Goal: Information Seeking & Learning: Learn about a topic

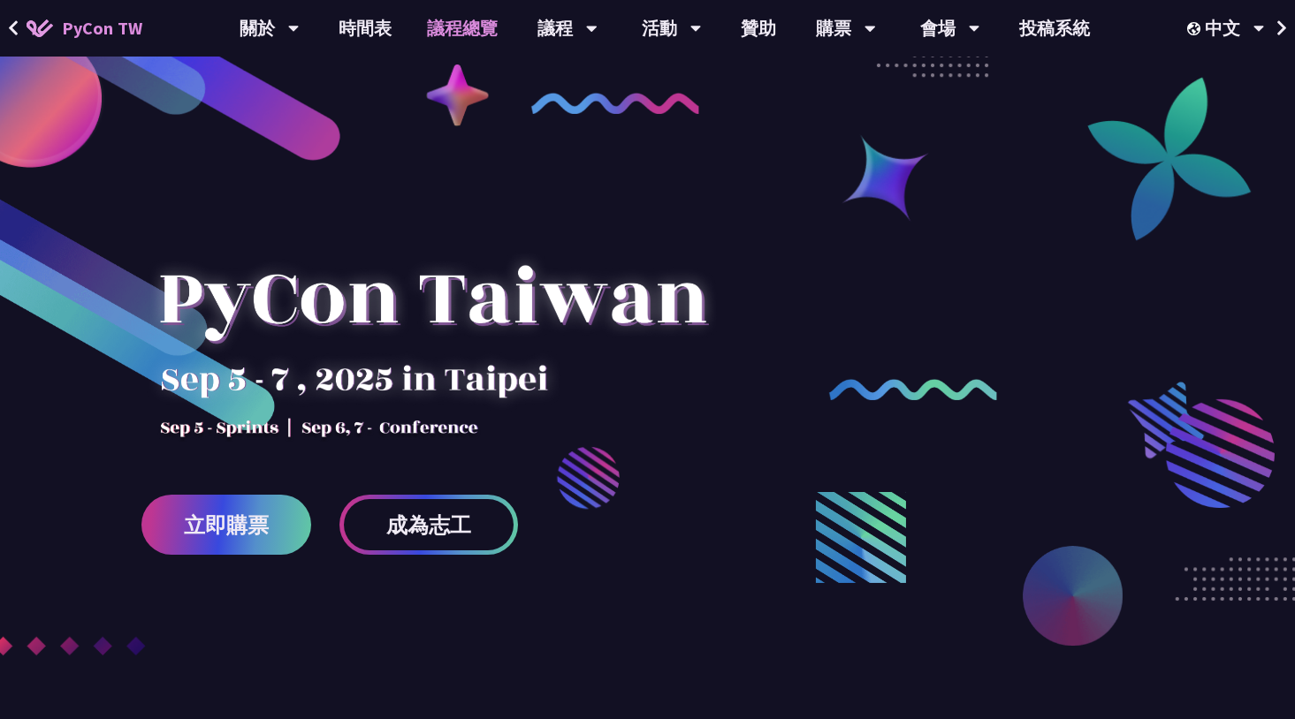
click at [464, 23] on link "議程總覽" at bounding box center [462, 28] width 106 height 57
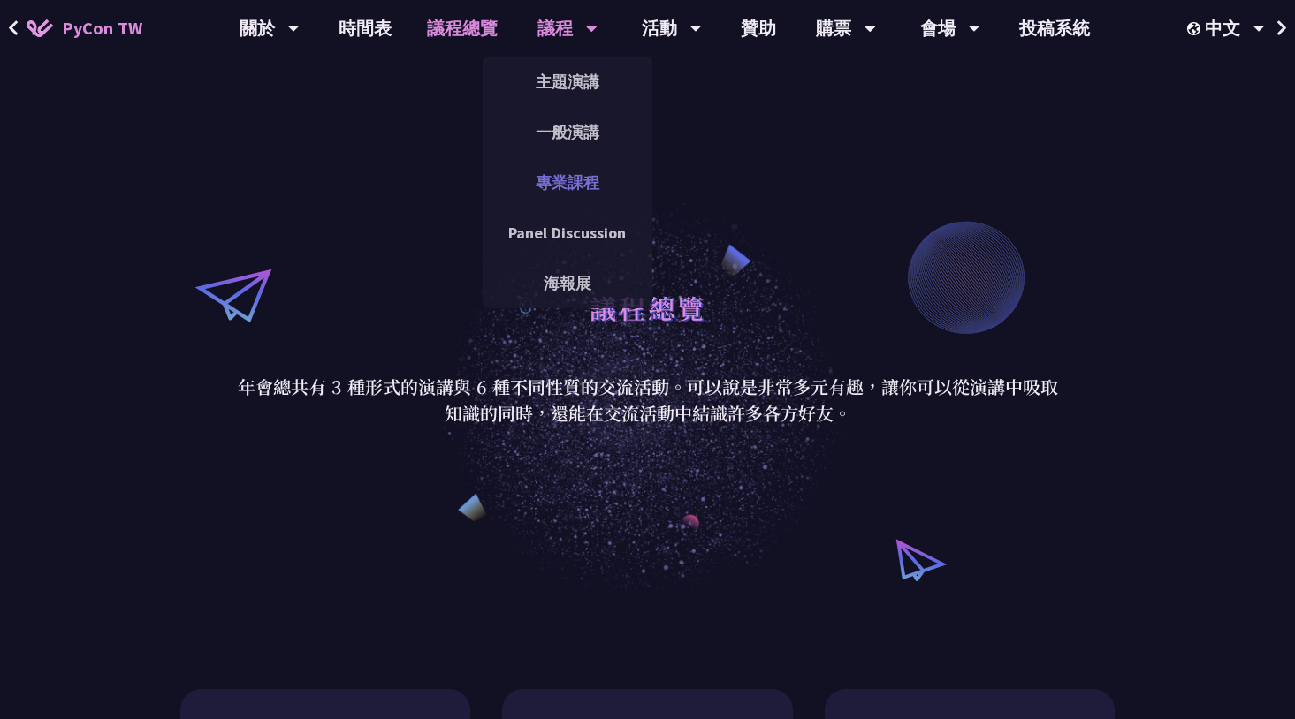
click at [575, 184] on link "專業課程" at bounding box center [568, 183] width 170 height 42
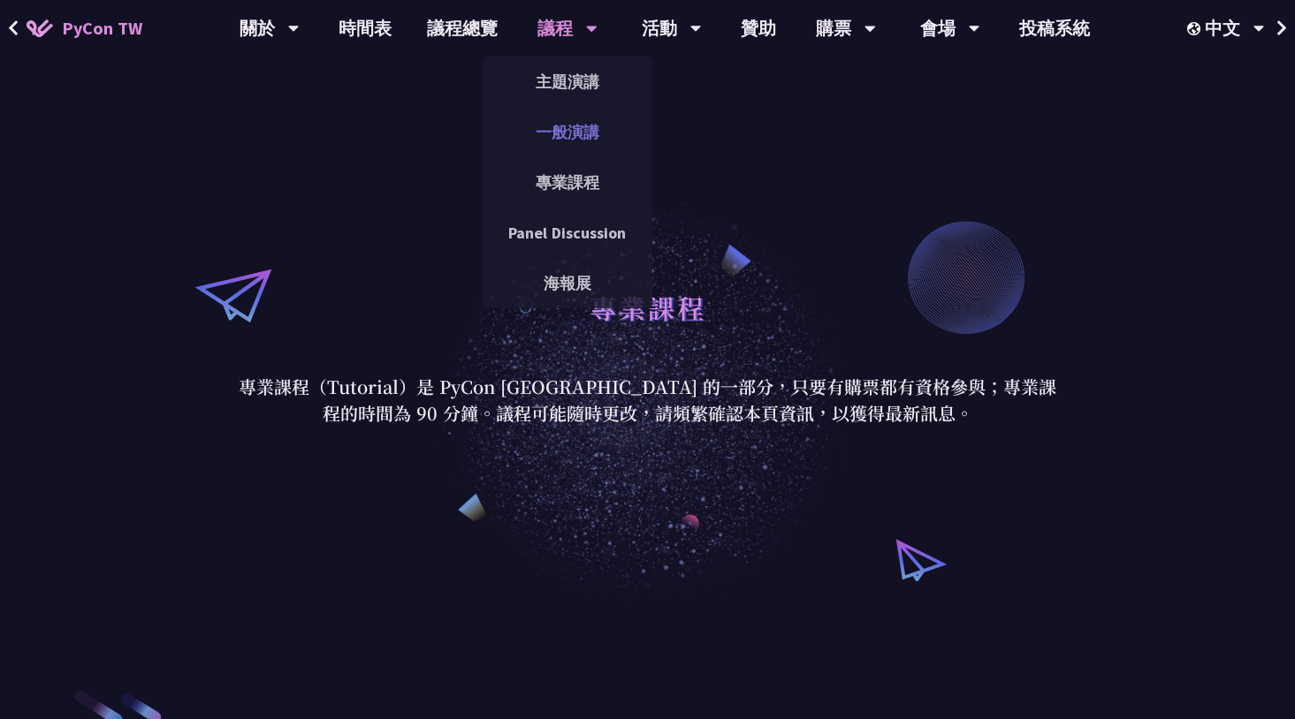
click at [590, 123] on link "一般演講" at bounding box center [568, 132] width 170 height 42
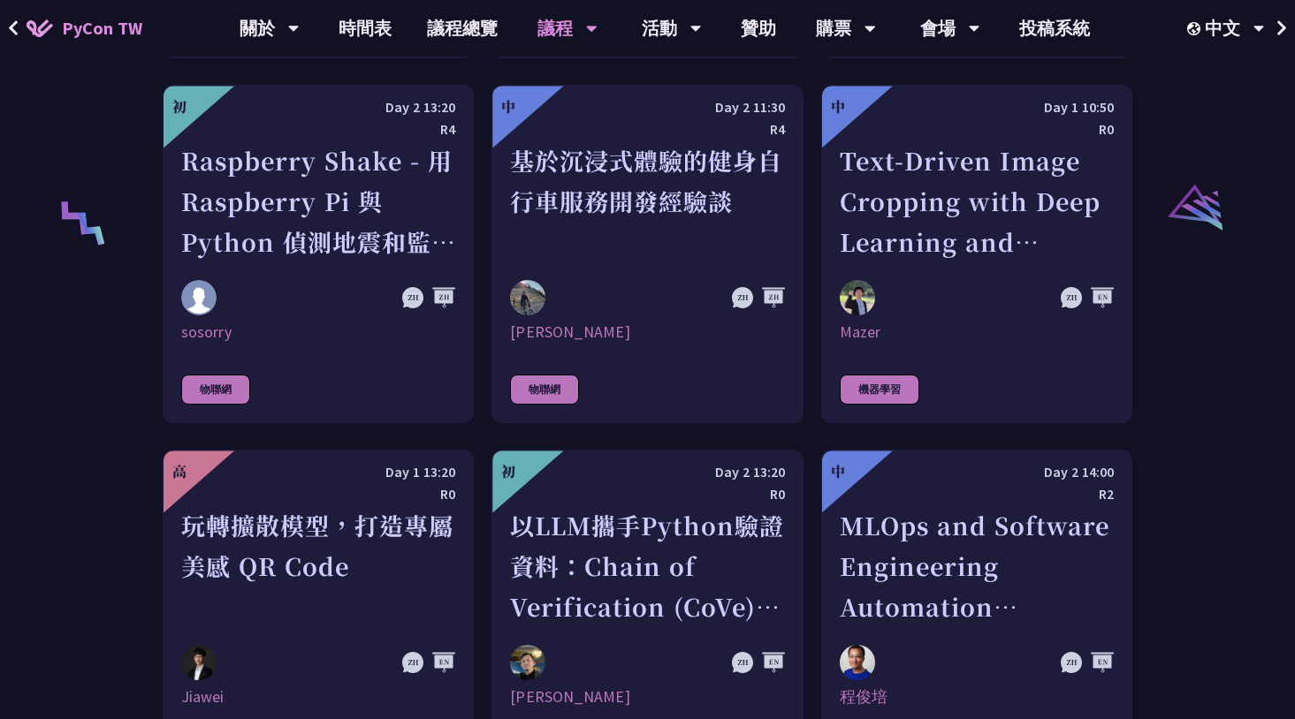
scroll to position [3712, 0]
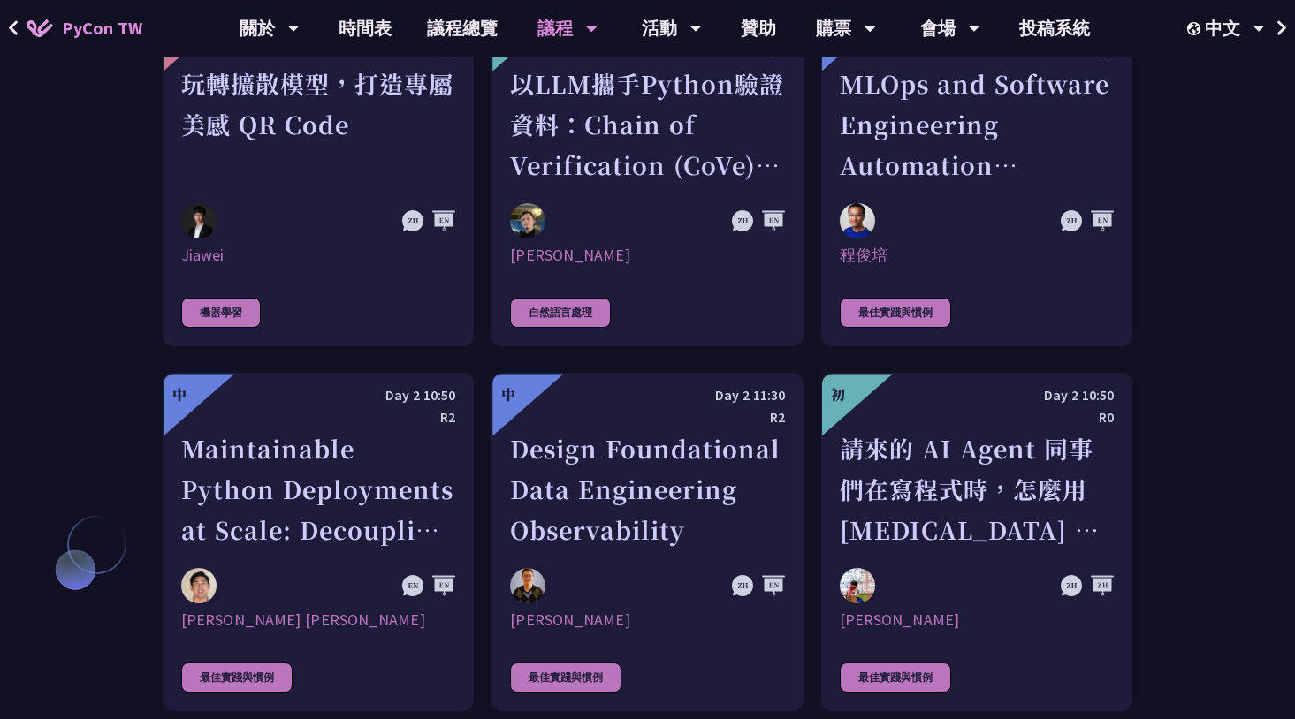
scroll to position [4065, 0]
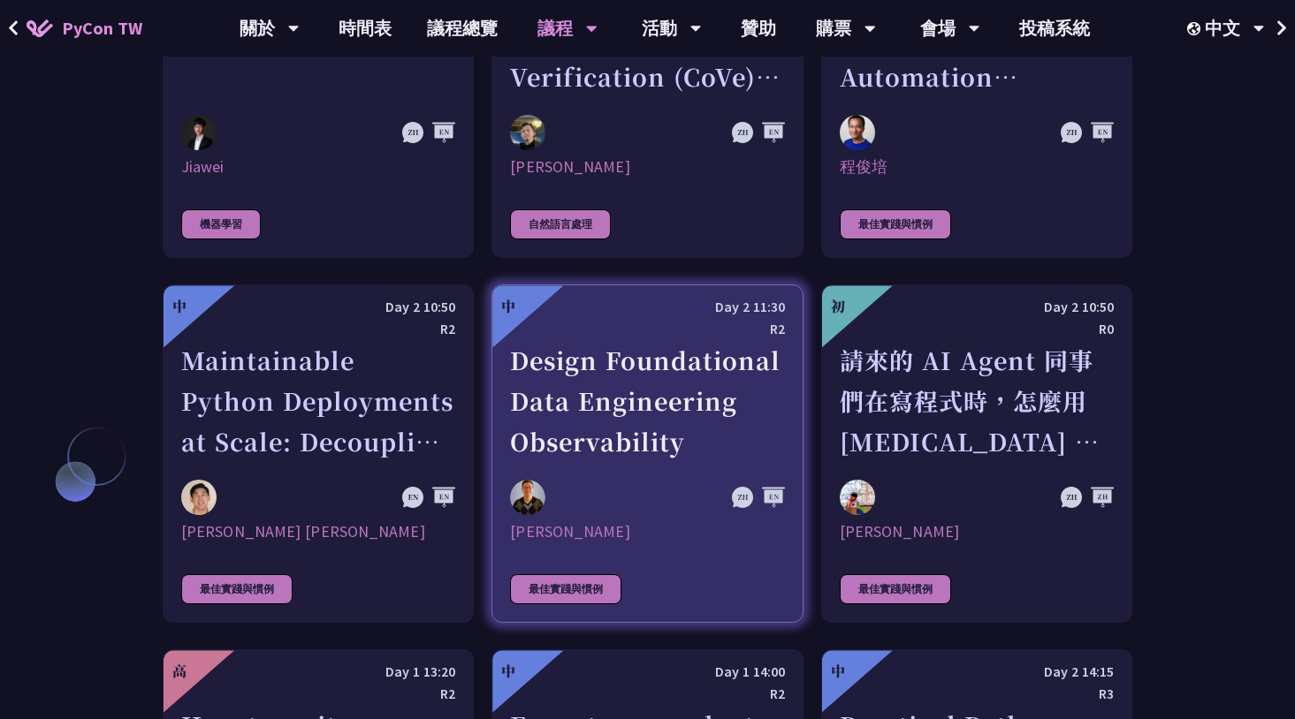
click at [621, 410] on div "Design Foundational Data Engineering Observability" at bounding box center [647, 401] width 274 height 122
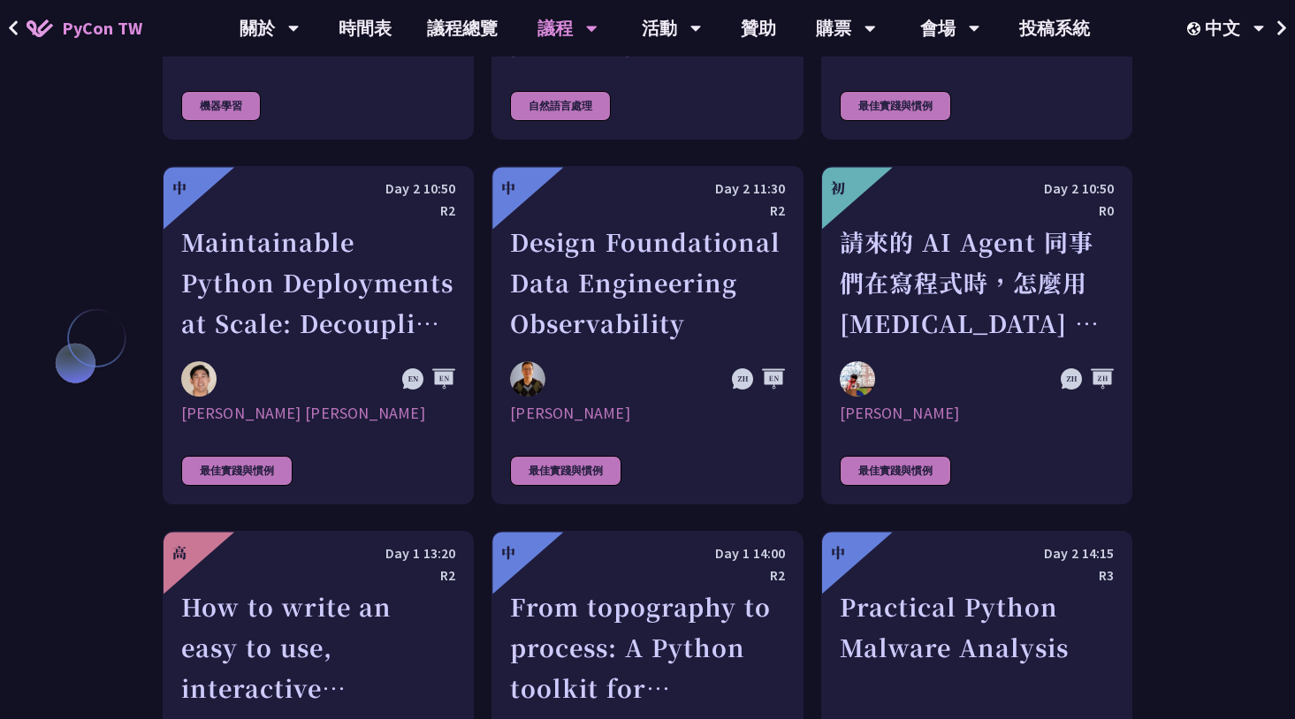
scroll to position [4095, 0]
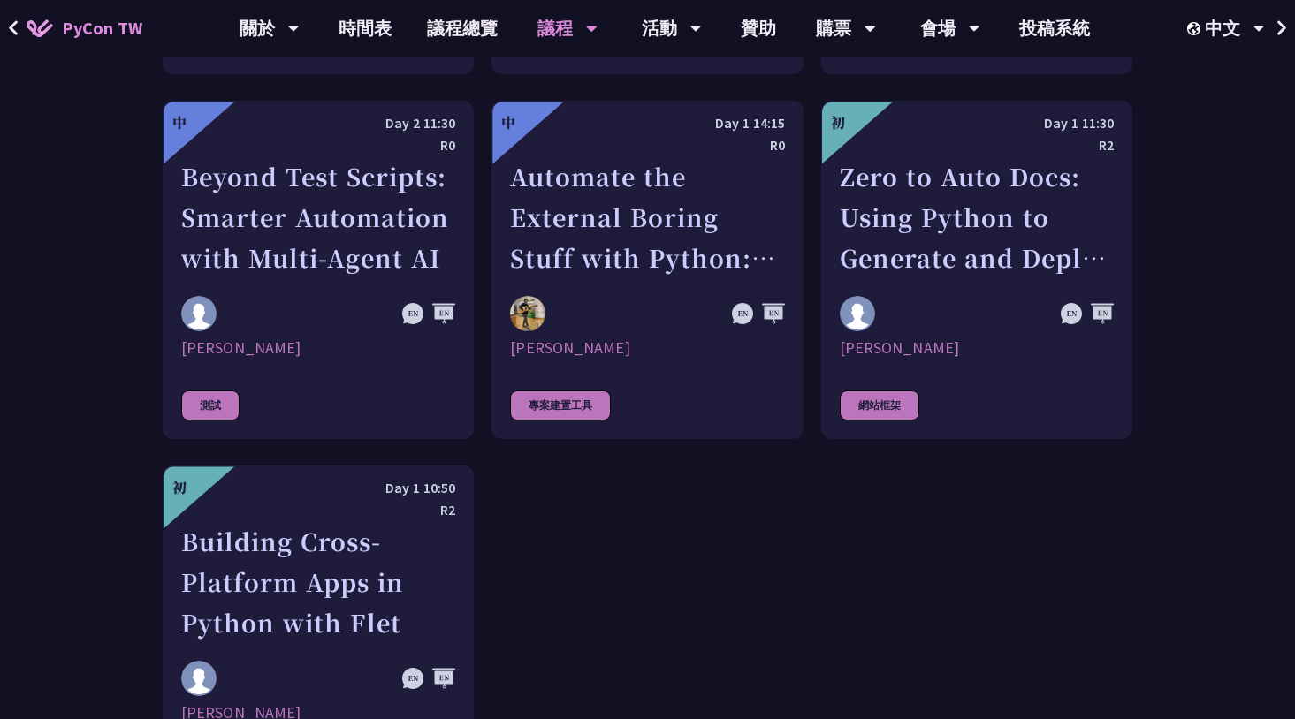
scroll to position [5067, 0]
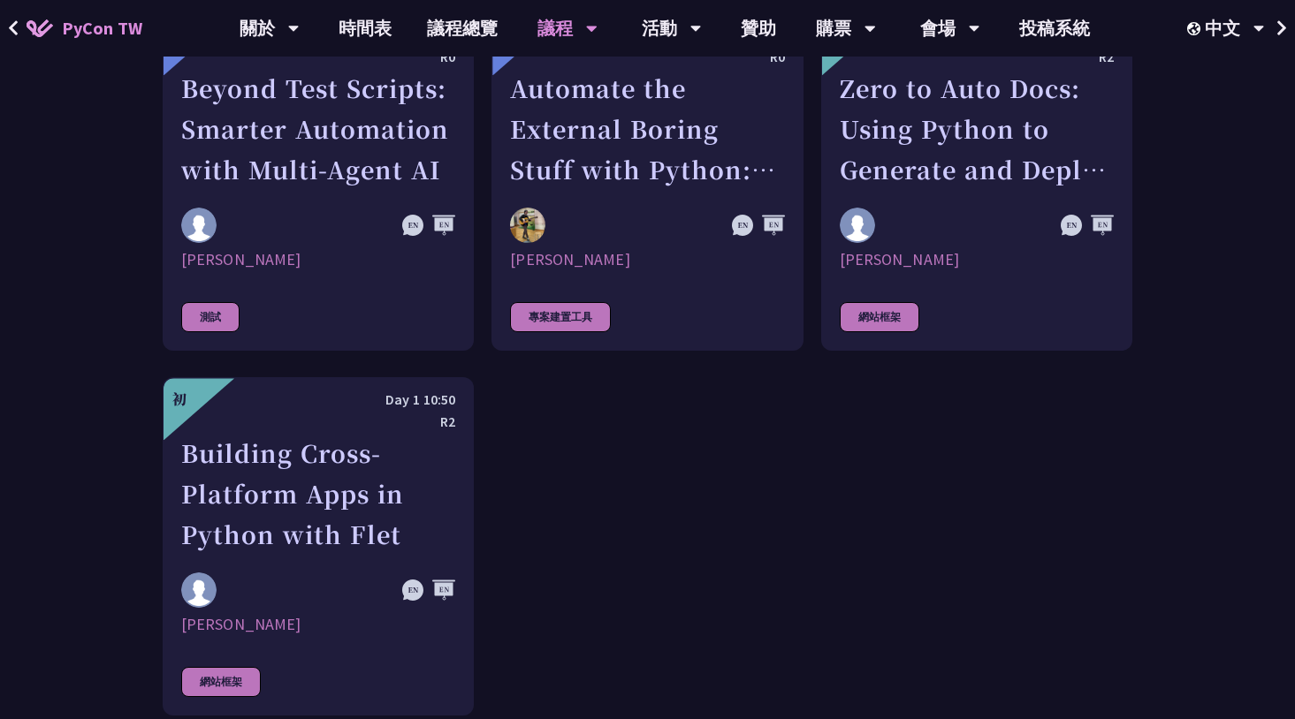
drag, startPoint x: 1031, startPoint y: 473, endPoint x: 1016, endPoint y: 466, distance: 16.6
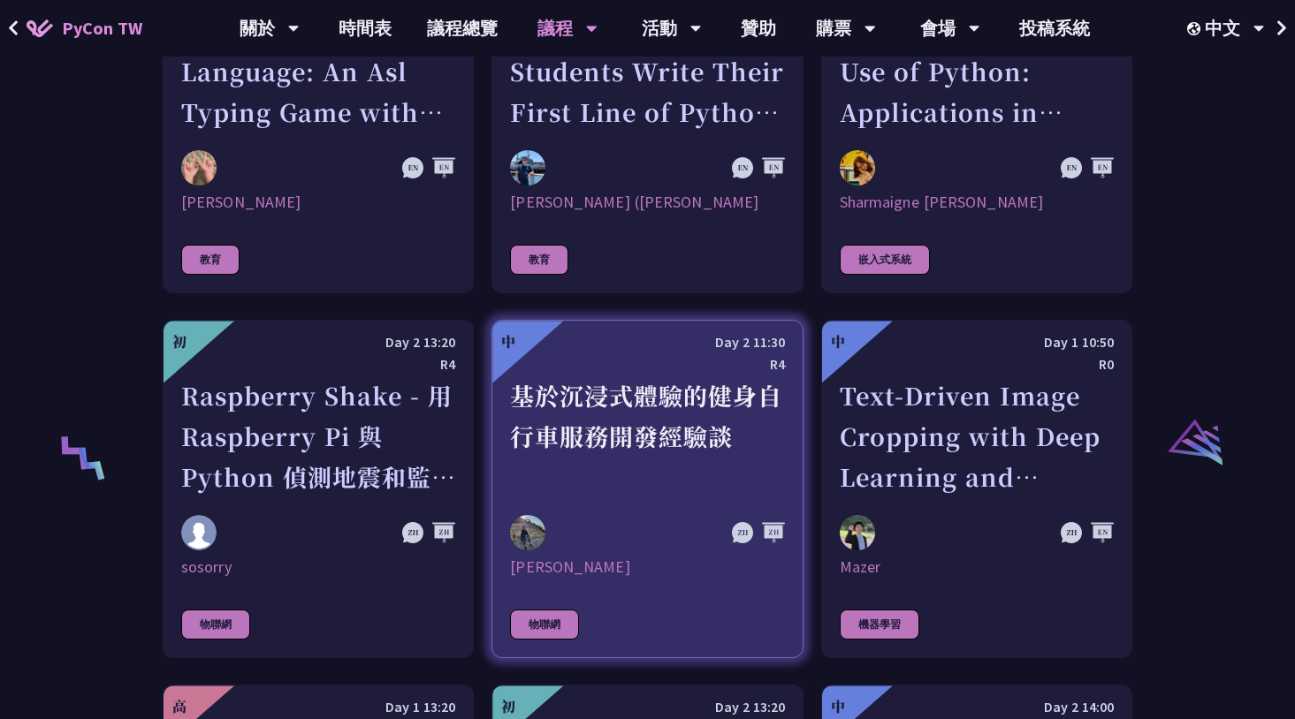
scroll to position [3035, 0]
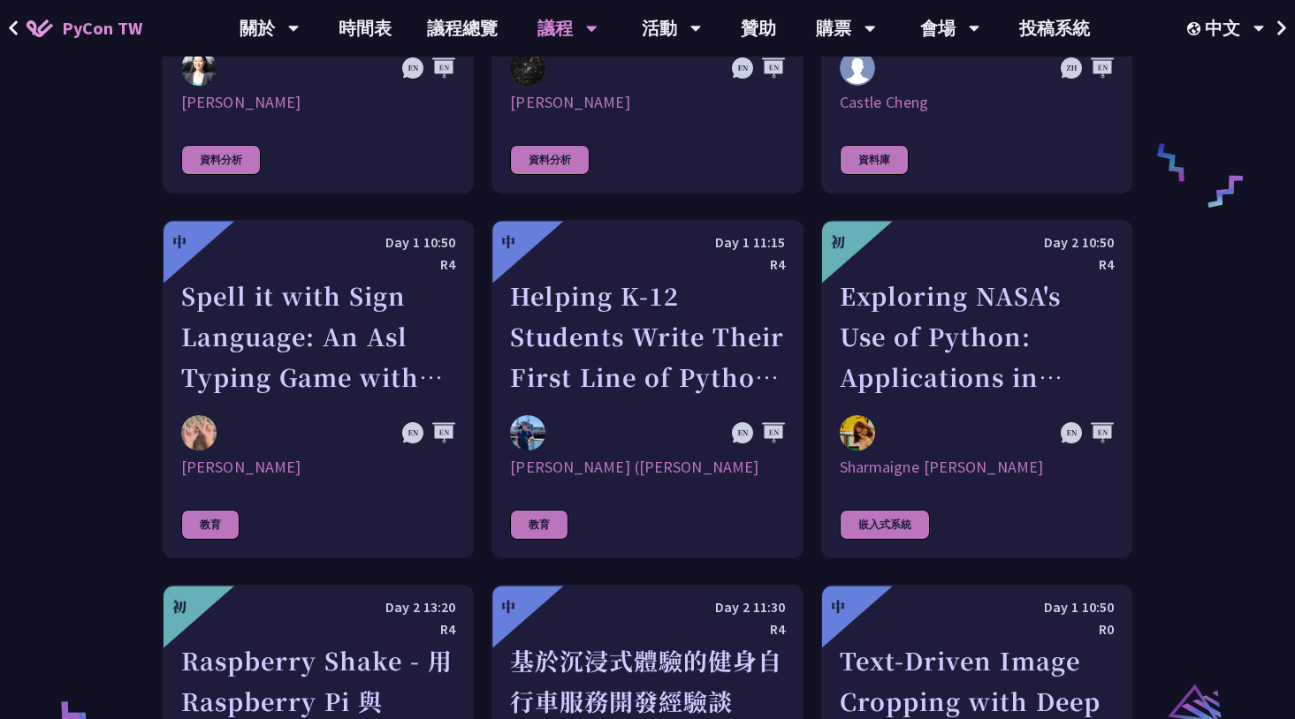
click at [1208, 369] on div "演講類別 應用 社群 Python 核心 資料分析 資料庫 教育 嵌入式系統 物聯網 機器學習 自然語言處理 最佳實踐與慣例 科學 資訊安全 測試 專案建置工…" at bounding box center [647, 236] width 1295 height 5341
click at [0, 484] on div "演講類別 應用 社群 Python 核心 資料分析 資料庫 教育 嵌入式系統 物聯網 機器學習 自然語言處理 最佳實踐與慣例 科學 資訊安全 測試 專案建置工…" at bounding box center [647, 236] width 1295 height 5341
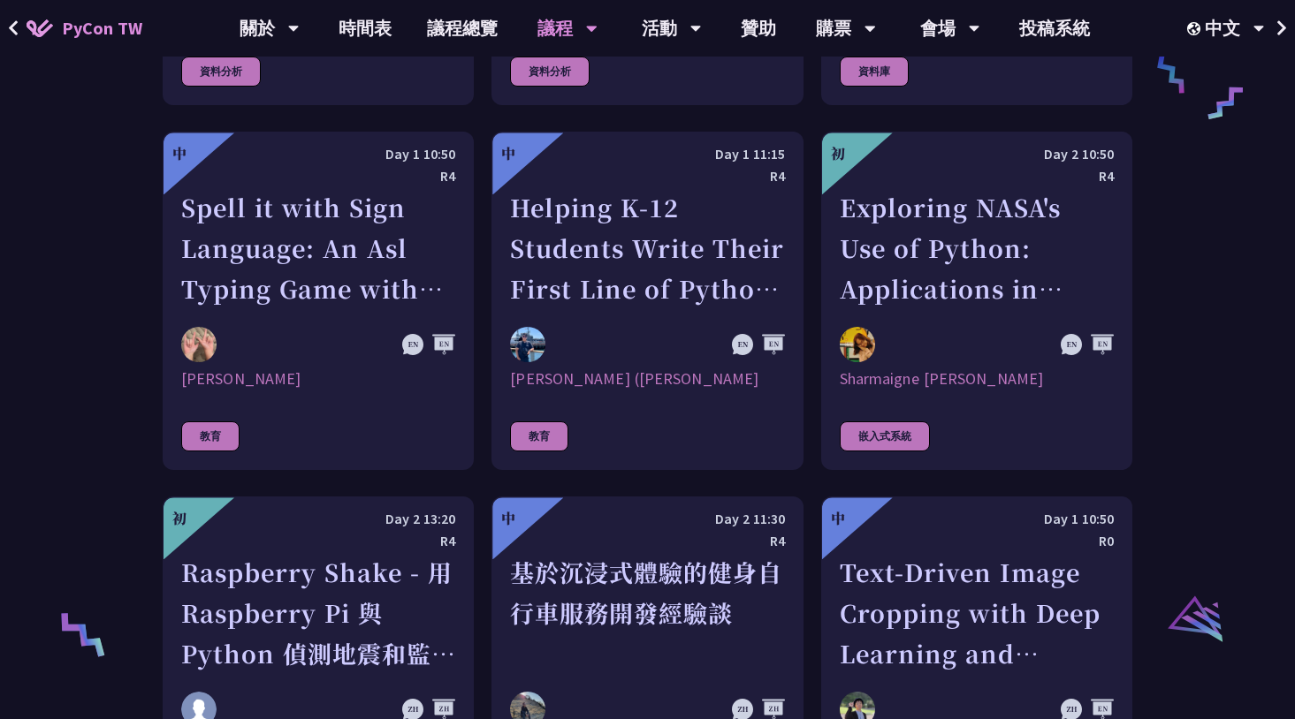
click at [1243, 381] on div "演講類別 應用 社群 Python 核心 資料分析 資料庫 教育 嵌入式系統 物聯網 機器學習 自然語言處理 最佳實踐與慣例 科學 資訊安全 測試 專案建置工…" at bounding box center [647, 148] width 1295 height 5341
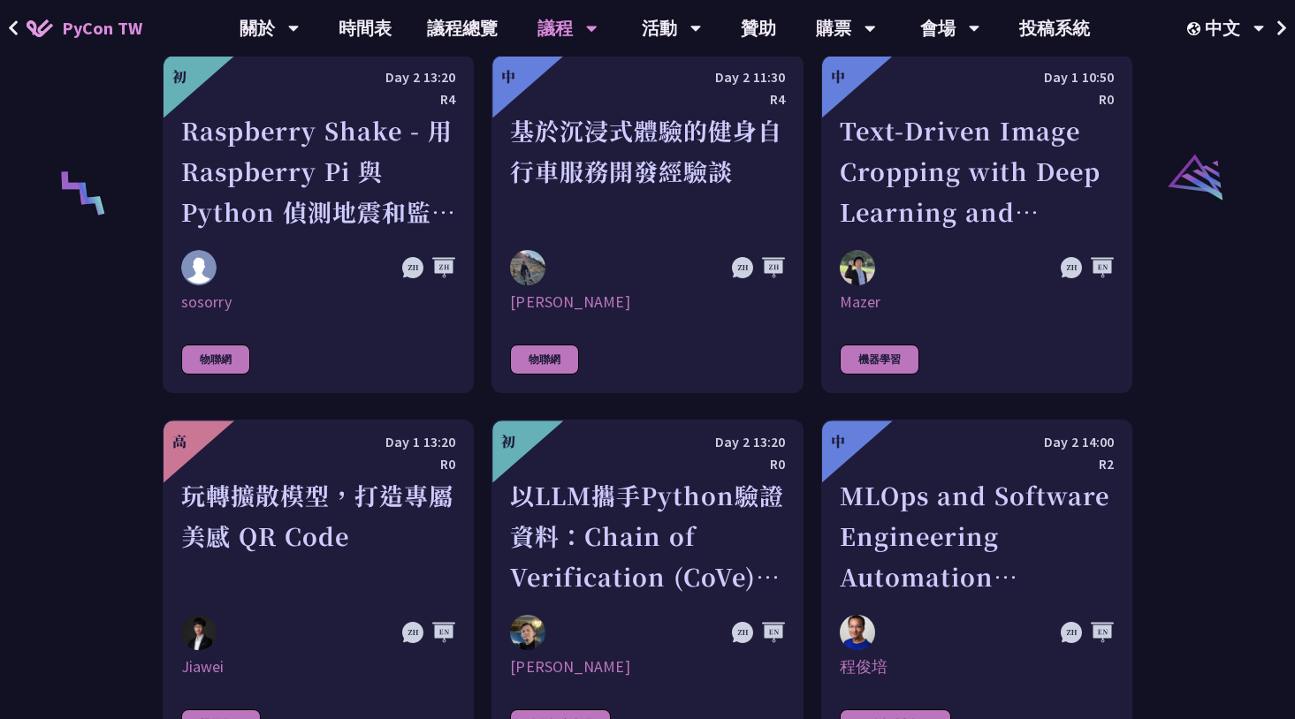
scroll to position [3653, 0]
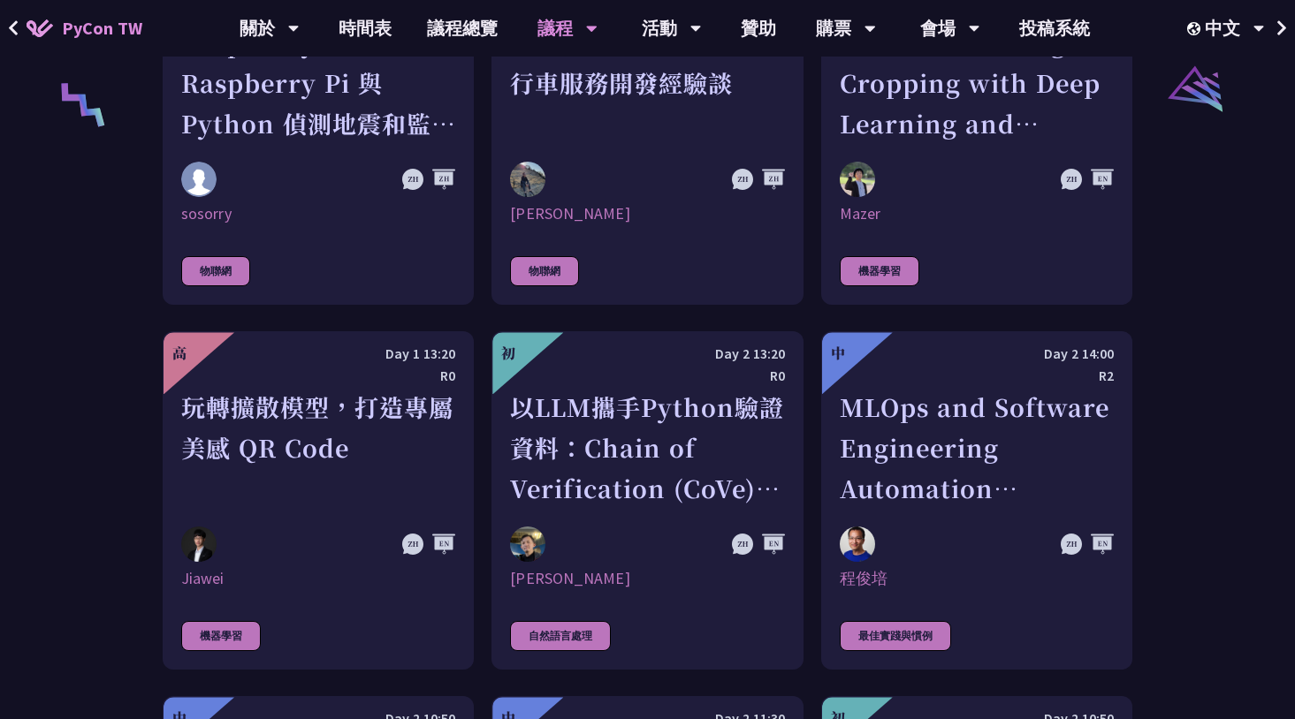
drag, startPoint x: 1236, startPoint y: 489, endPoint x: 1220, endPoint y: 495, distance: 17.1
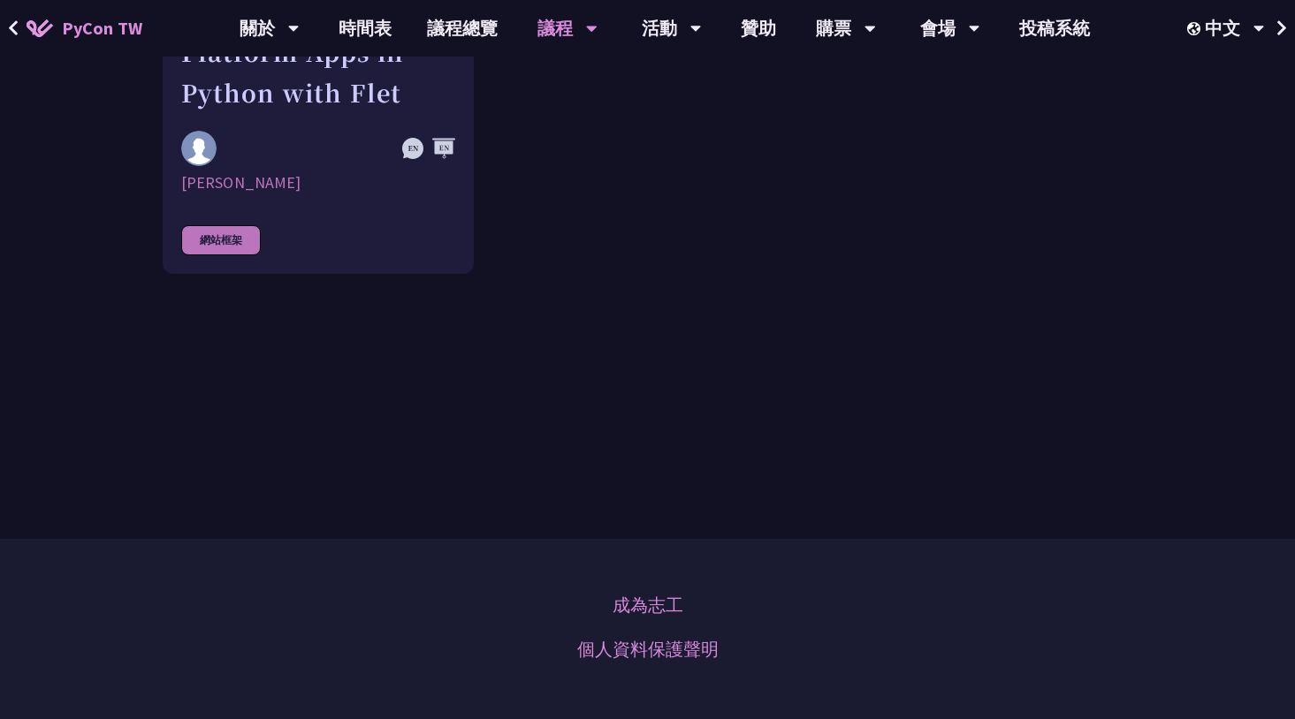
scroll to position [4979, 0]
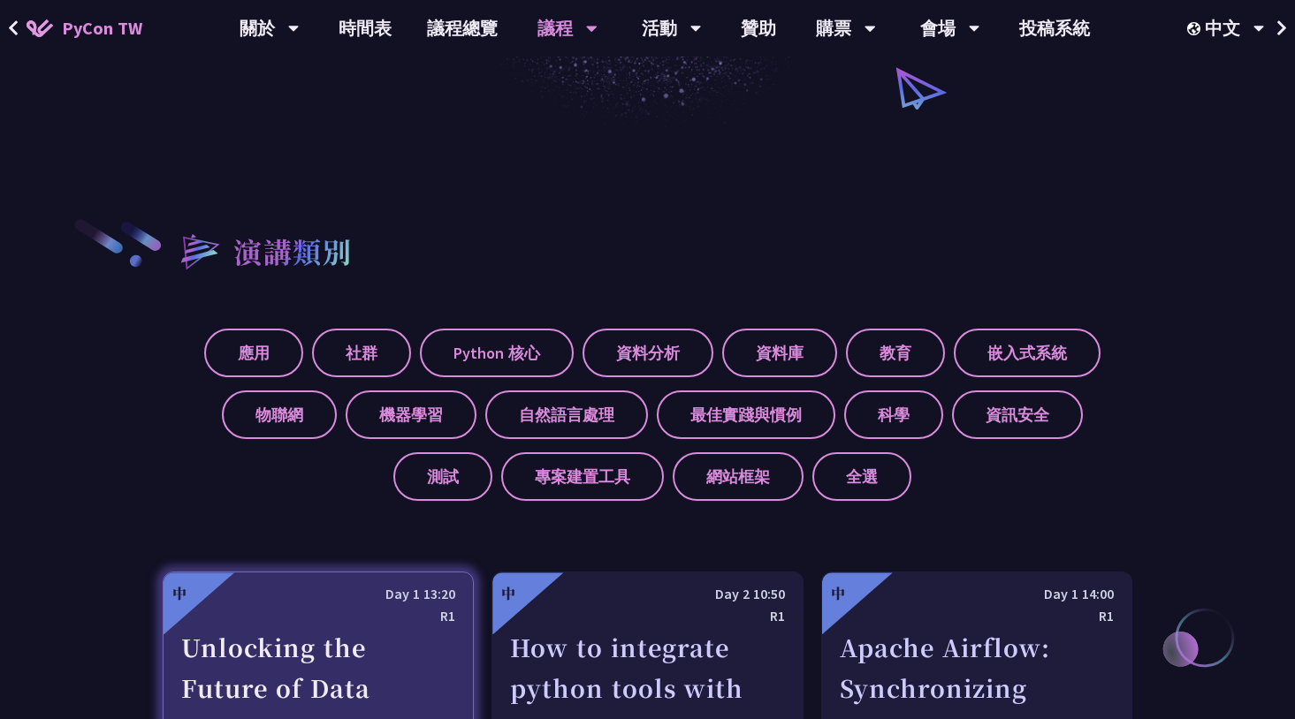
scroll to position [825, 0]
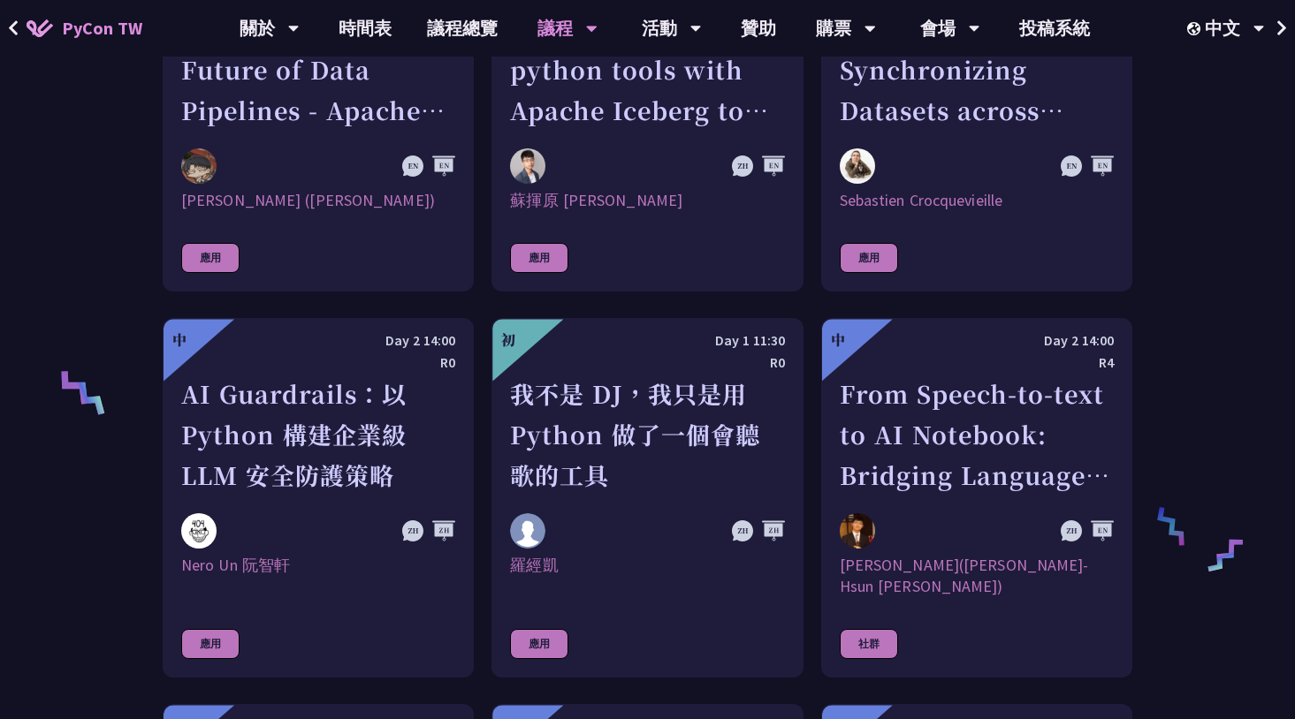
scroll to position [1179, 0]
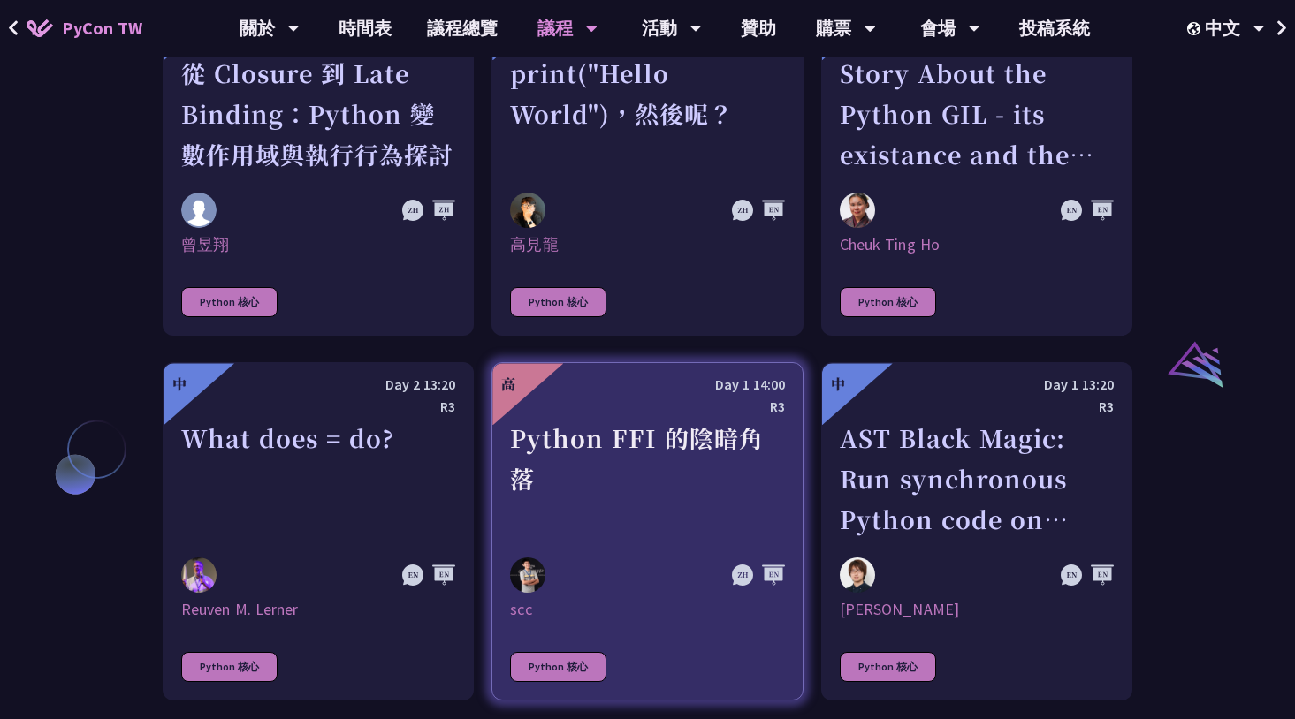
scroll to position [2063, 0]
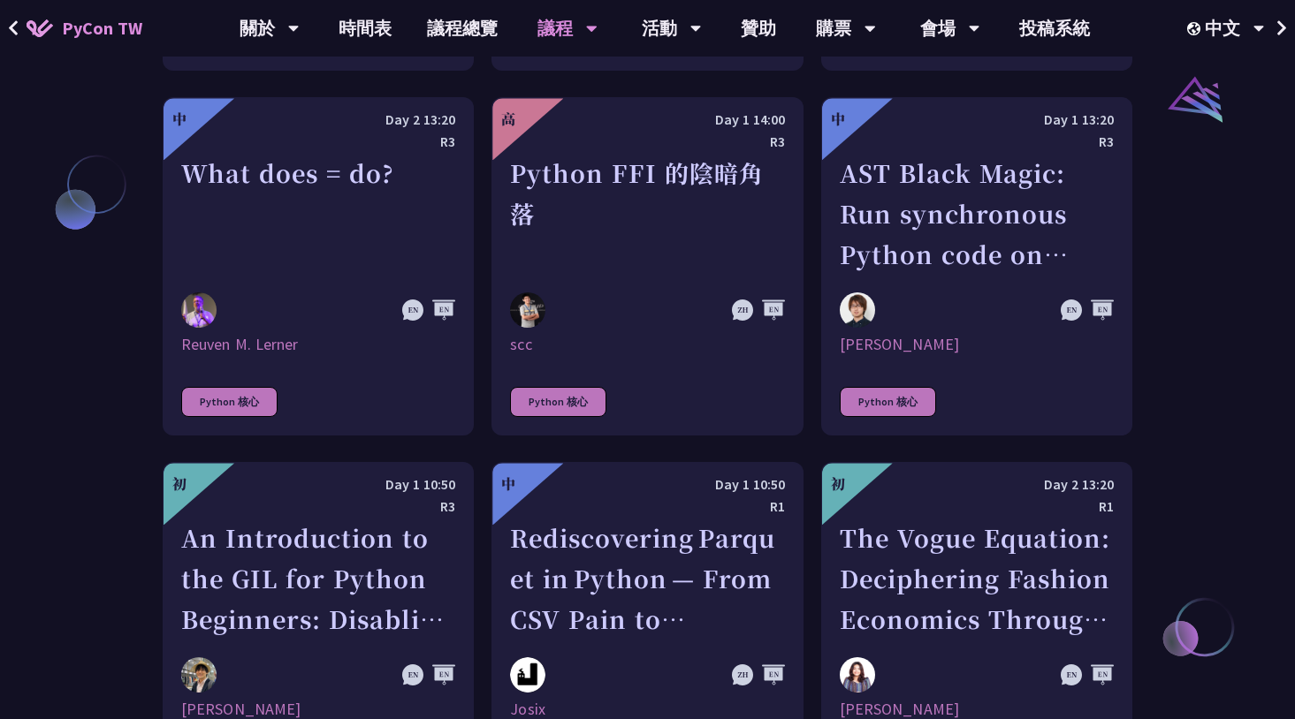
drag, startPoint x: 1162, startPoint y: 496, endPoint x: 1152, endPoint y: 496, distance: 9.7
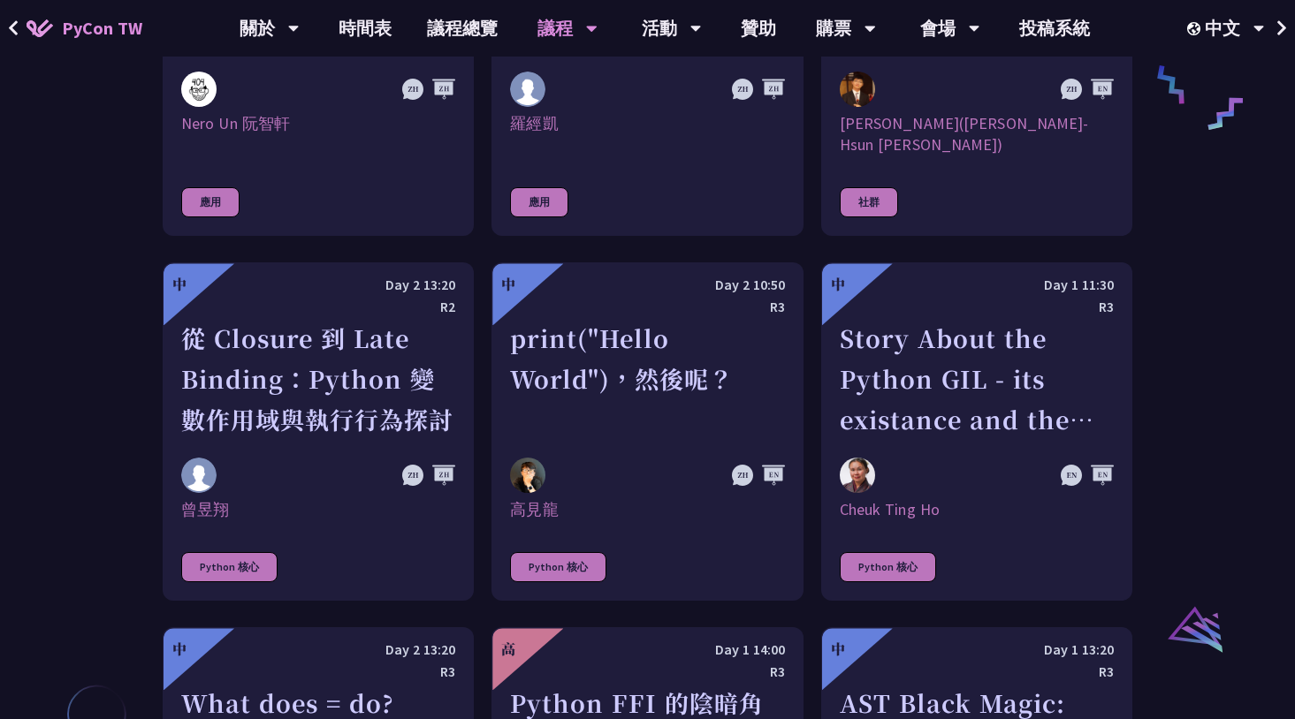
scroll to position [649, 0]
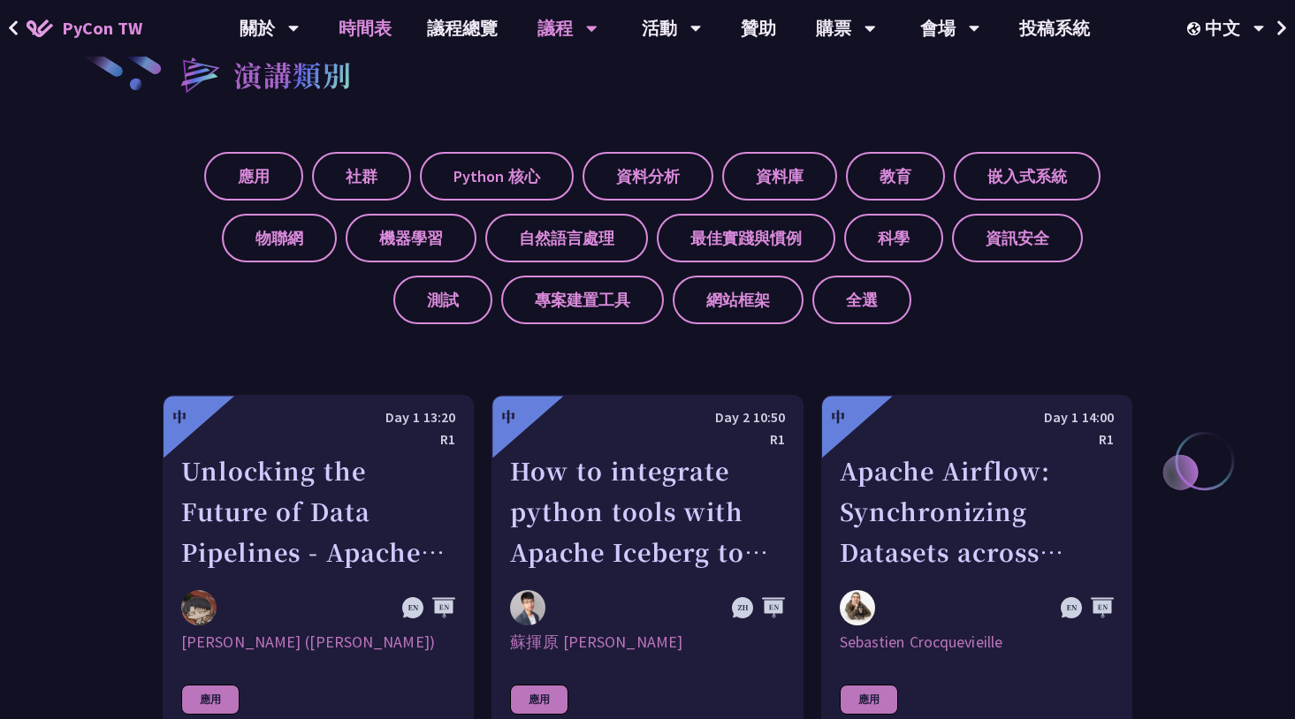
click at [357, 50] on link "時間表" at bounding box center [365, 28] width 88 height 57
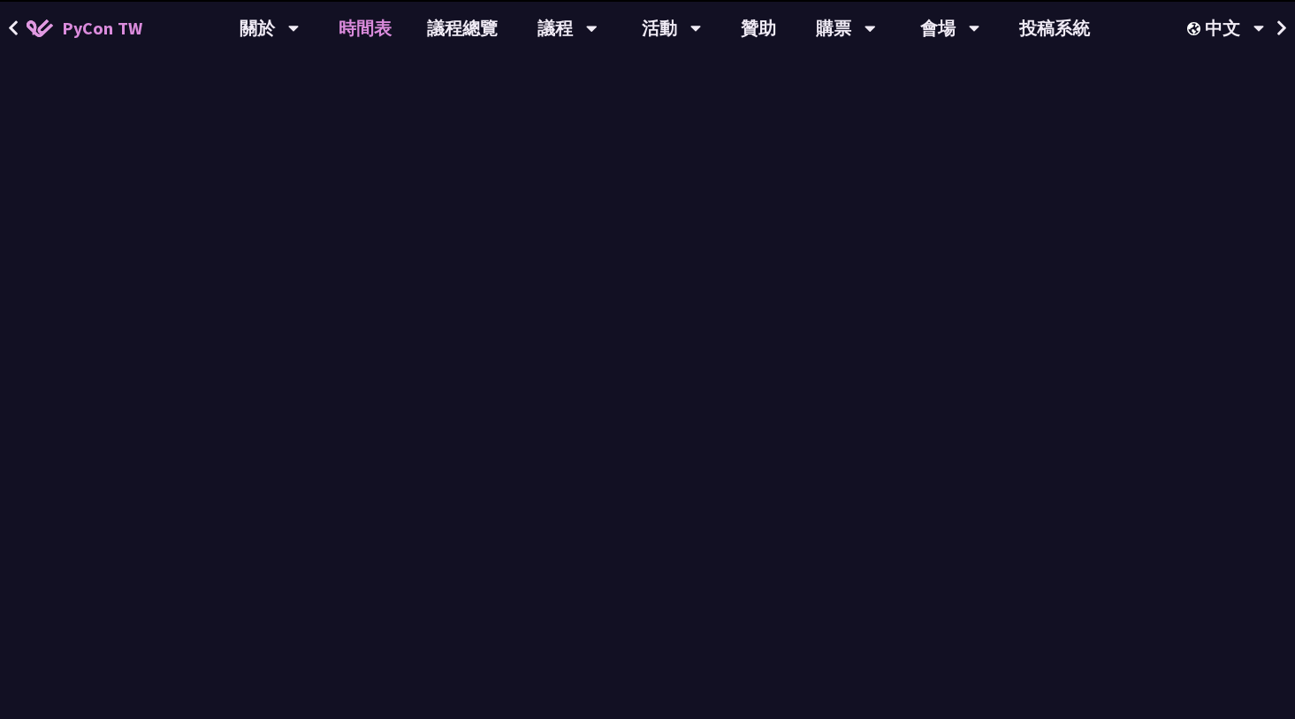
click at [367, 35] on link "時間表" at bounding box center [365, 28] width 88 height 57
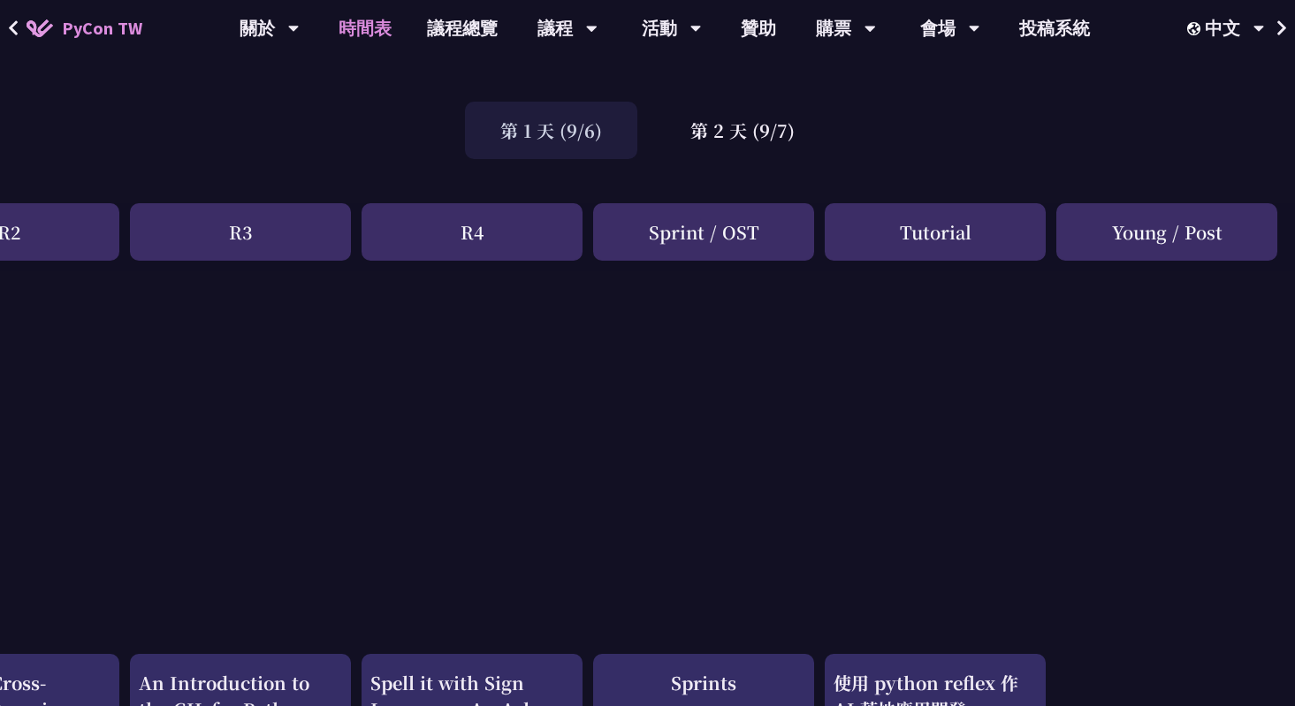
scroll to position [0, 582]
